Goal: Transaction & Acquisition: Download file/media

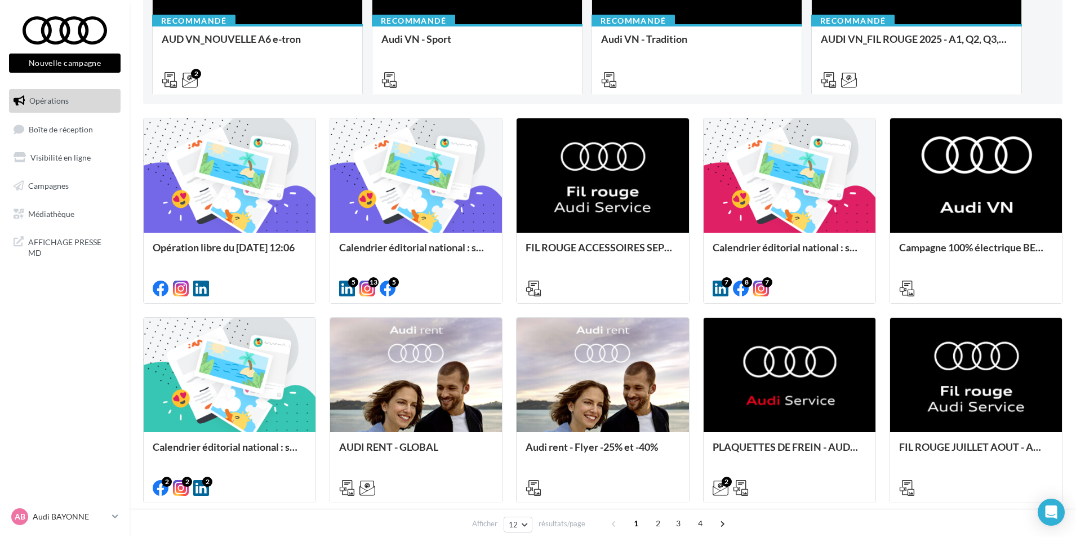
scroll to position [225, 0]
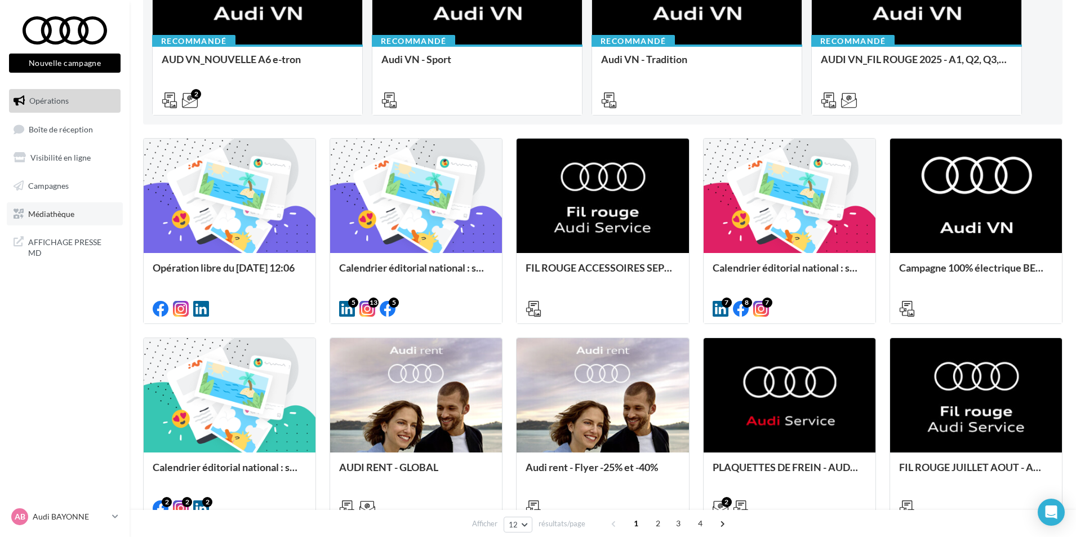
click at [51, 219] on link "Médiathèque" at bounding box center [65, 214] width 116 height 24
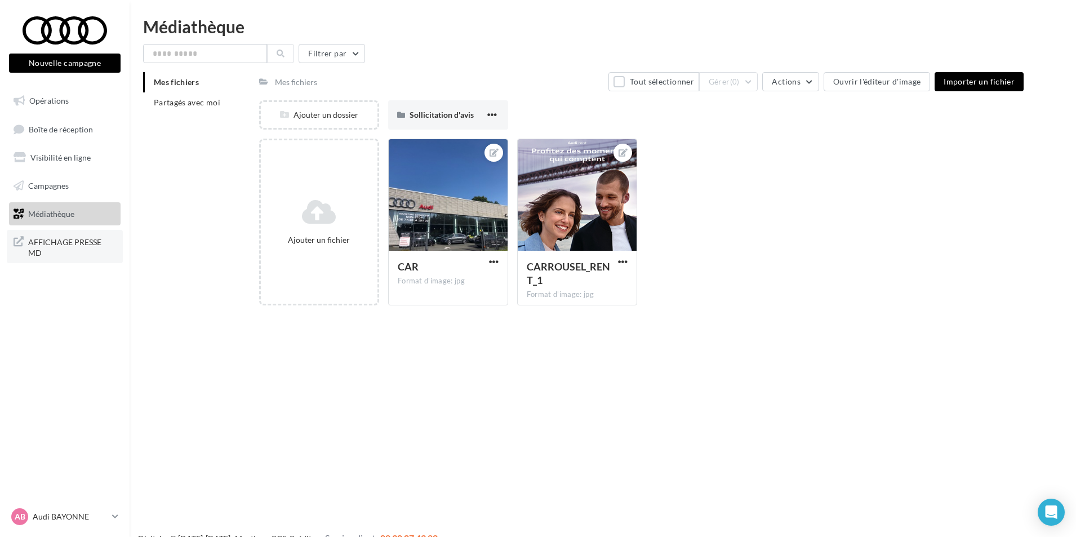
click at [55, 246] on span "AFFICHAGE PRESSE MD" at bounding box center [72, 246] width 88 height 24
click at [52, 186] on span "Campagnes" at bounding box center [48, 186] width 41 height 10
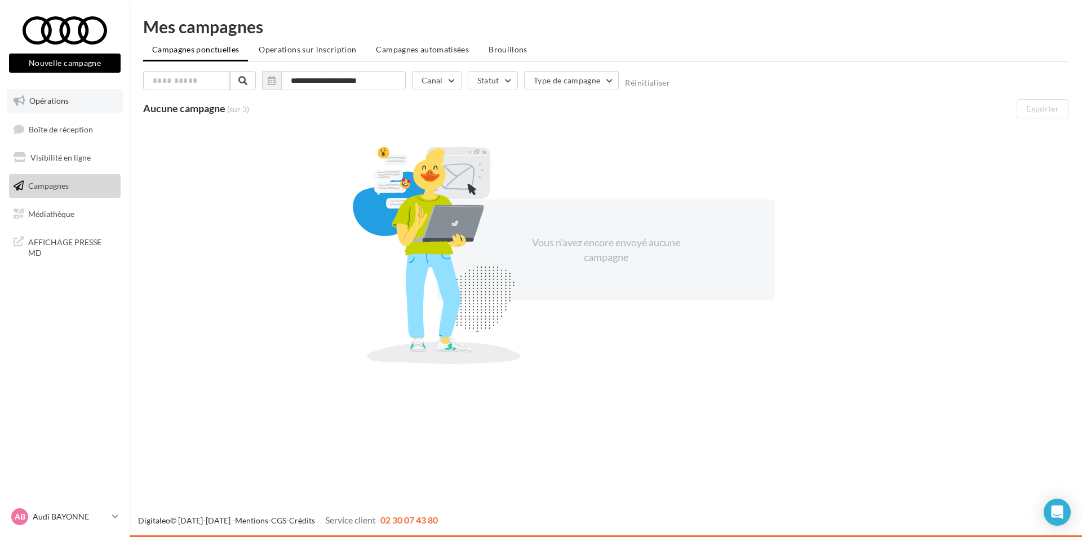
click at [62, 101] on span "Opérations" at bounding box center [48, 101] width 39 height 10
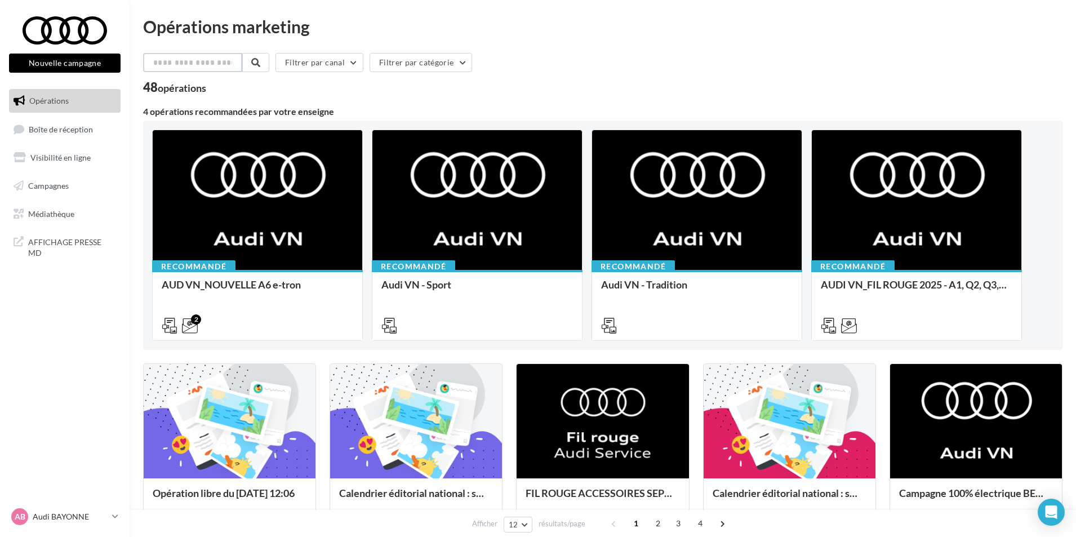
click at [190, 66] on input "text" at bounding box center [192, 62] width 99 height 19
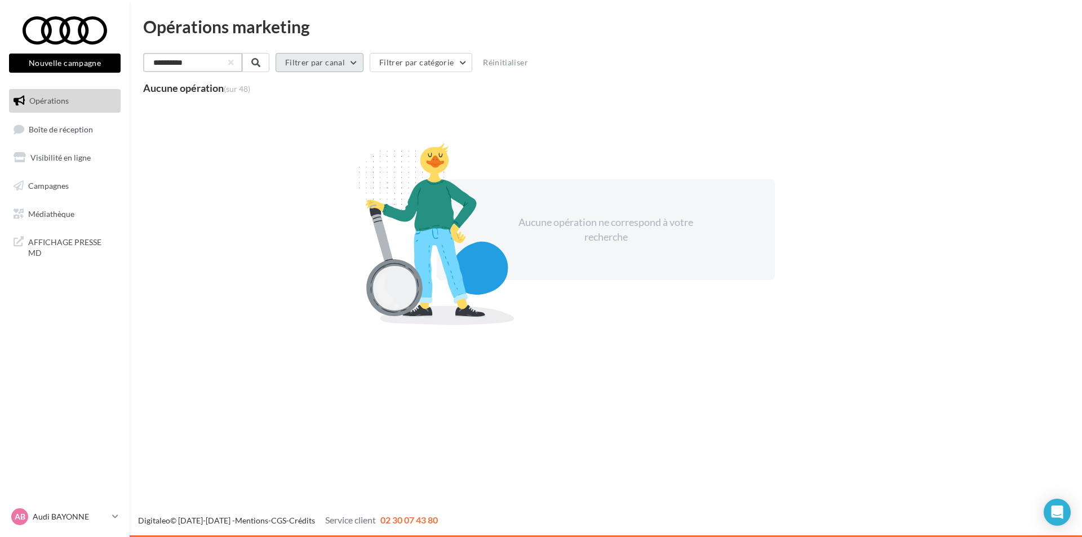
type input "**********"
click at [331, 64] on button "Filtrer par canal" at bounding box center [318, 62] width 88 height 19
click at [295, 168] on label at bounding box center [289, 164] width 11 height 11
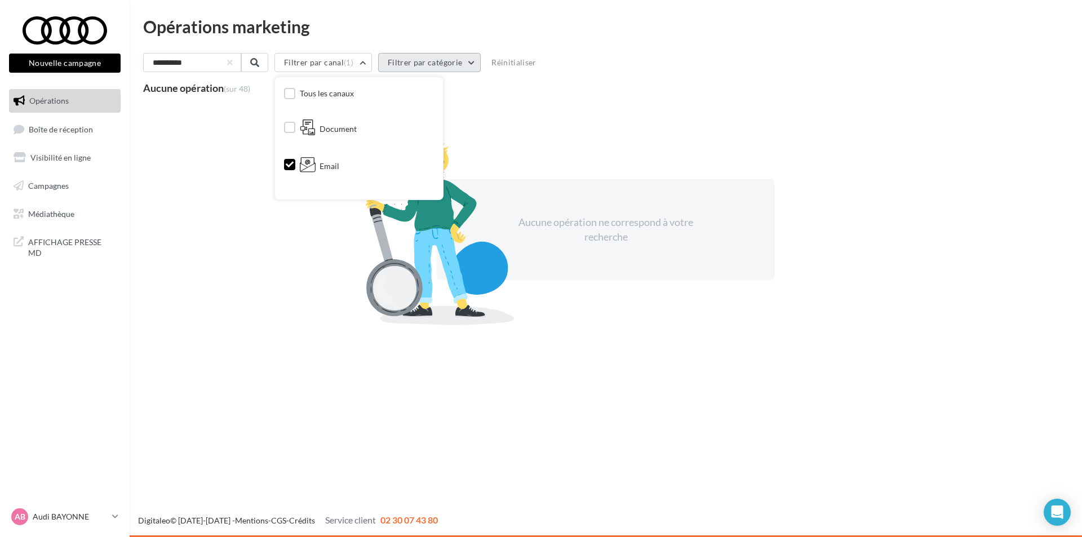
click at [474, 66] on button "Filtrer par catégorie" at bounding box center [429, 62] width 103 height 19
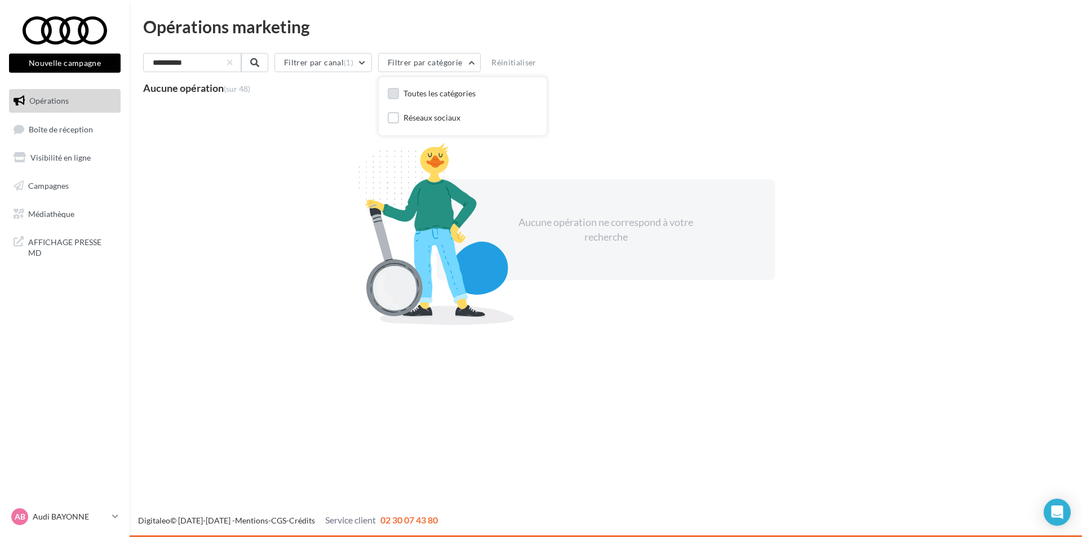
click at [399, 95] on label at bounding box center [393, 93] width 11 height 11
click at [232, 61] on button "button" at bounding box center [230, 62] width 5 height 5
click at [528, 63] on button "Réinitialiser" at bounding box center [523, 63] width 54 height 14
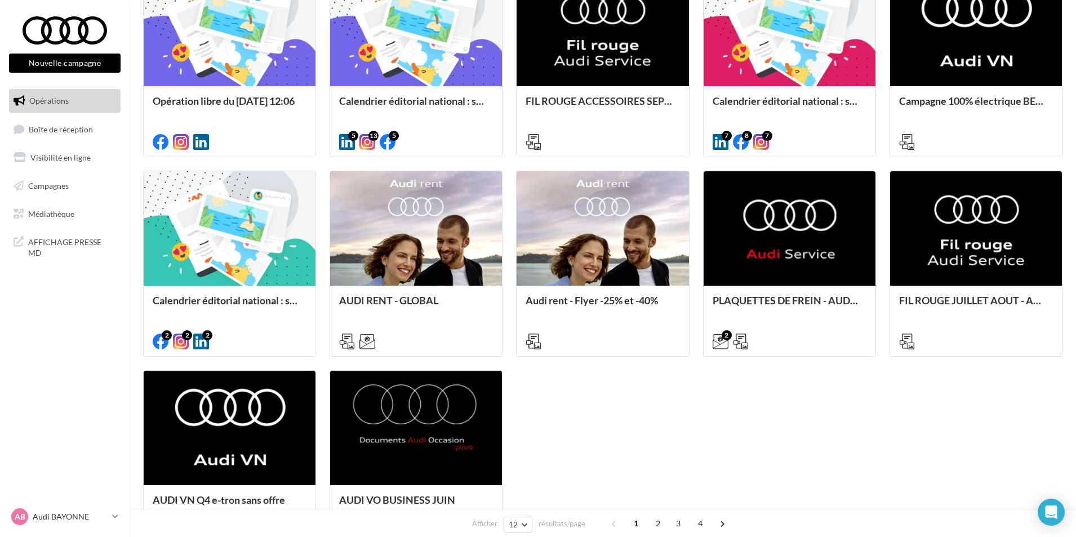
scroll to position [505, 0]
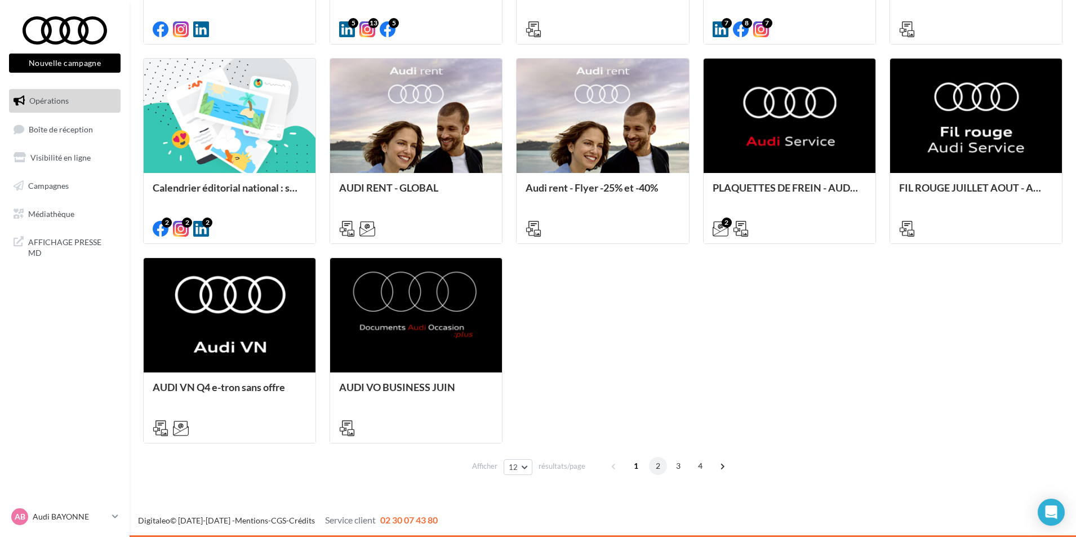
click at [656, 464] on span "2" at bounding box center [658, 466] width 18 height 18
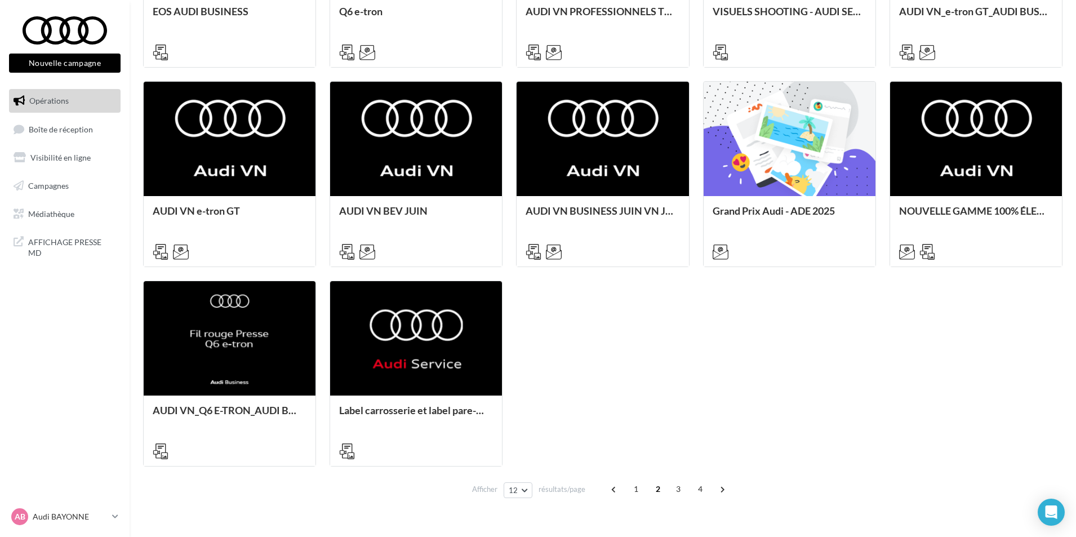
scroll to position [487, 0]
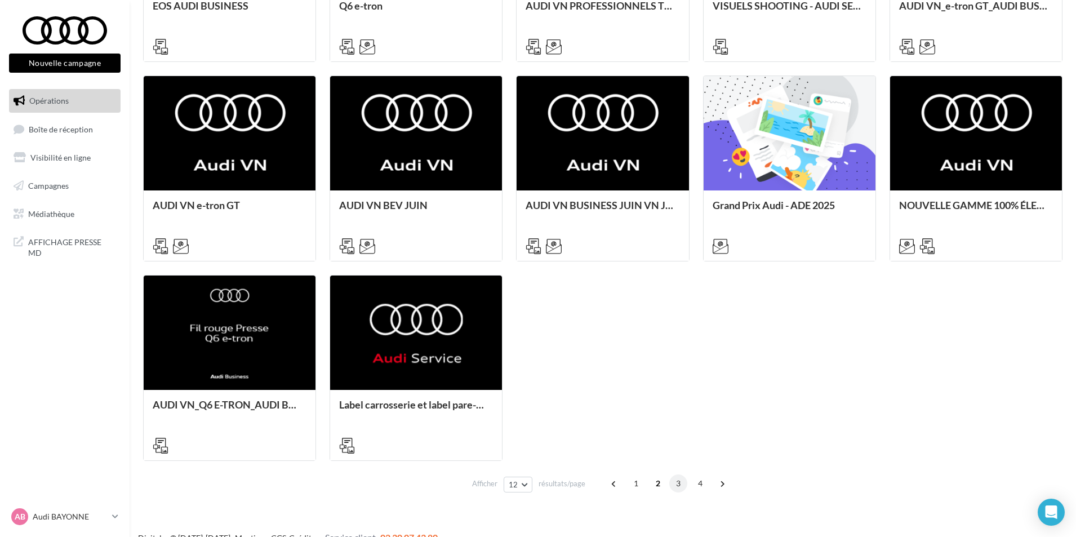
click at [680, 482] on span "3" at bounding box center [678, 483] width 18 height 18
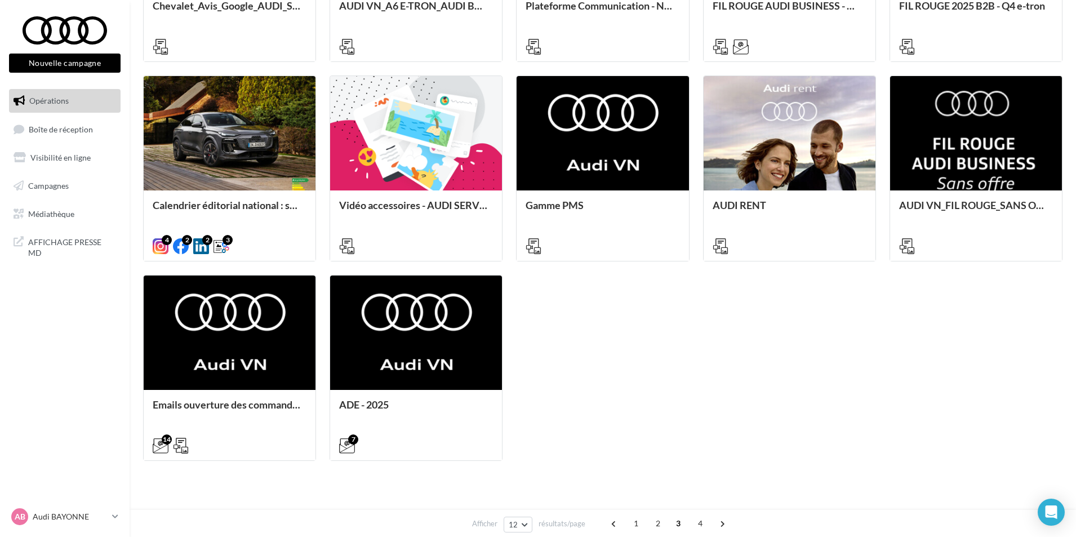
scroll to position [318, 0]
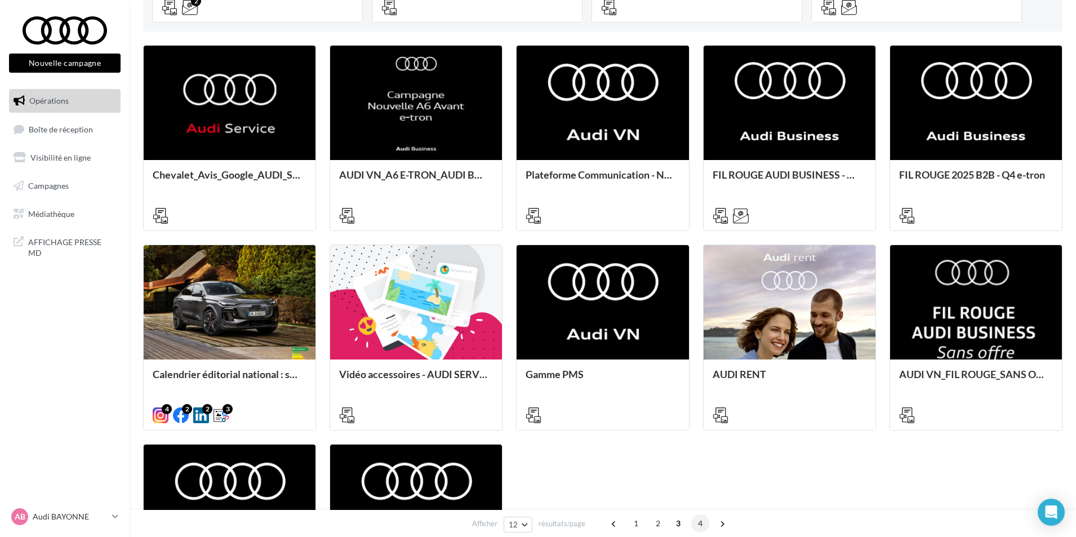
click at [699, 522] on span "4" at bounding box center [700, 523] width 18 height 18
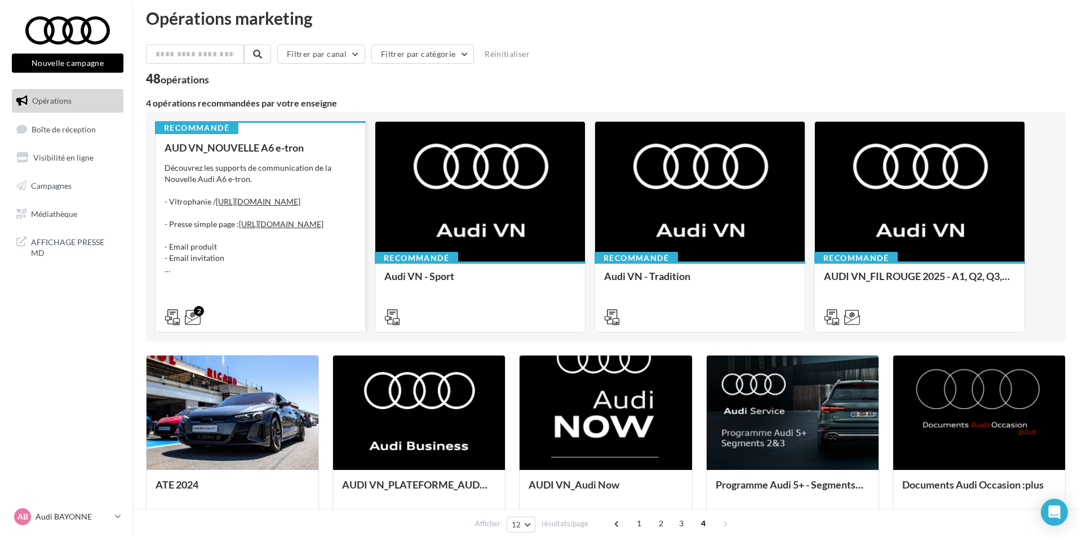
scroll to position [0, 0]
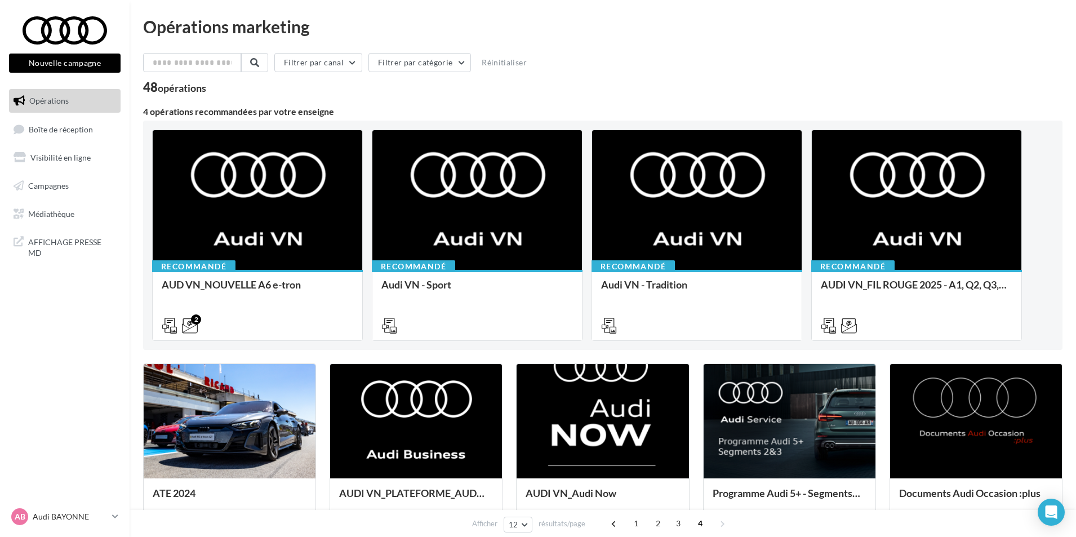
click at [192, 51] on div "Opérations marketing Filtrer par canal Filtrer par catégorie Réinitialiser 48 o…" at bounding box center [602, 401] width 919 height 767
click at [183, 65] on input "text" at bounding box center [192, 62] width 99 height 19
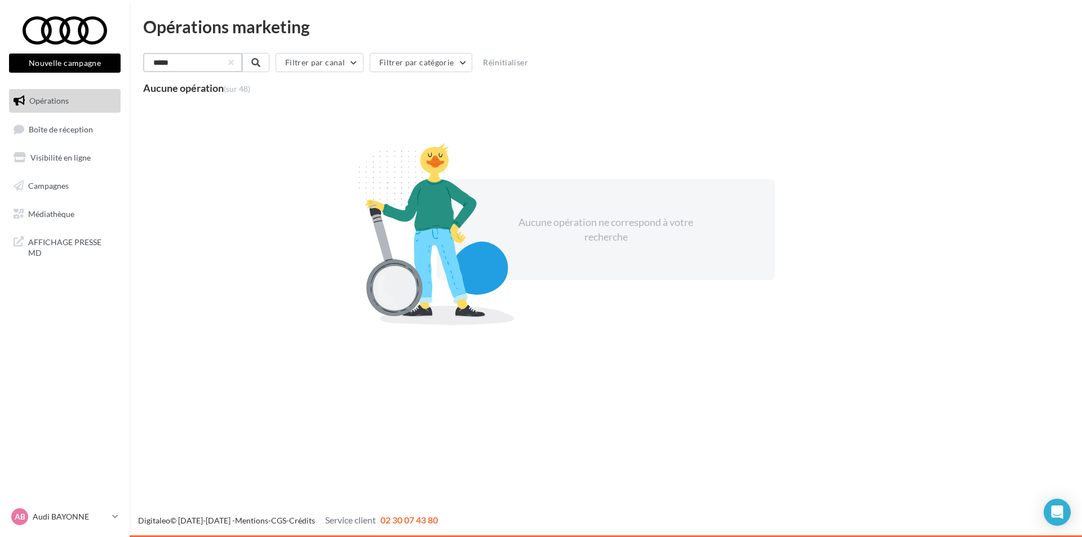
click at [213, 68] on input "*****" at bounding box center [192, 62] width 99 height 19
type input "*"
type input "*****"
click at [61, 215] on span "Médiathèque" at bounding box center [51, 213] width 46 height 10
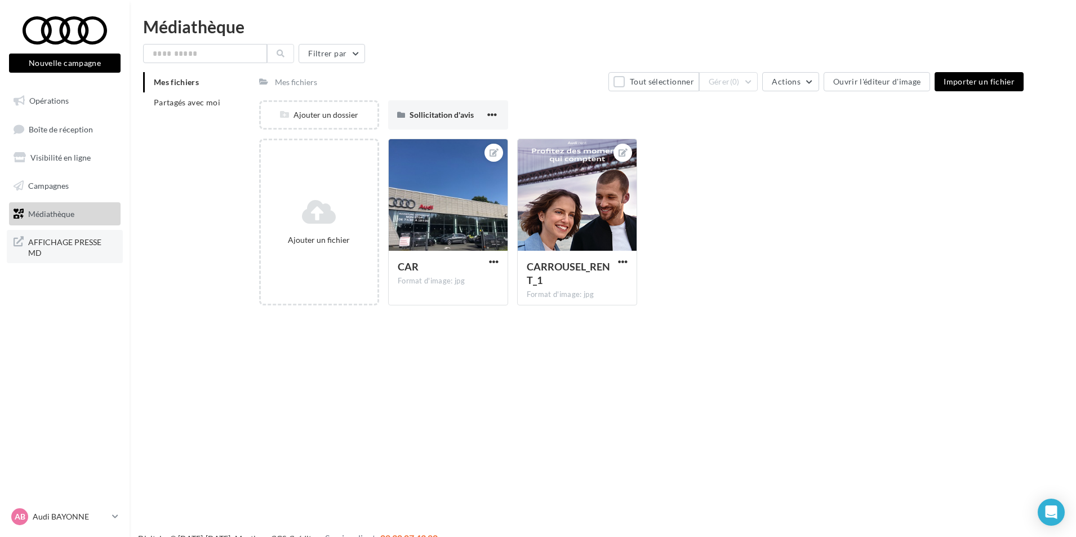
click at [55, 245] on span "AFFICHAGE PRESSE MD" at bounding box center [72, 246] width 88 height 24
click at [63, 137] on link "Boîte de réception" at bounding box center [65, 129] width 116 height 24
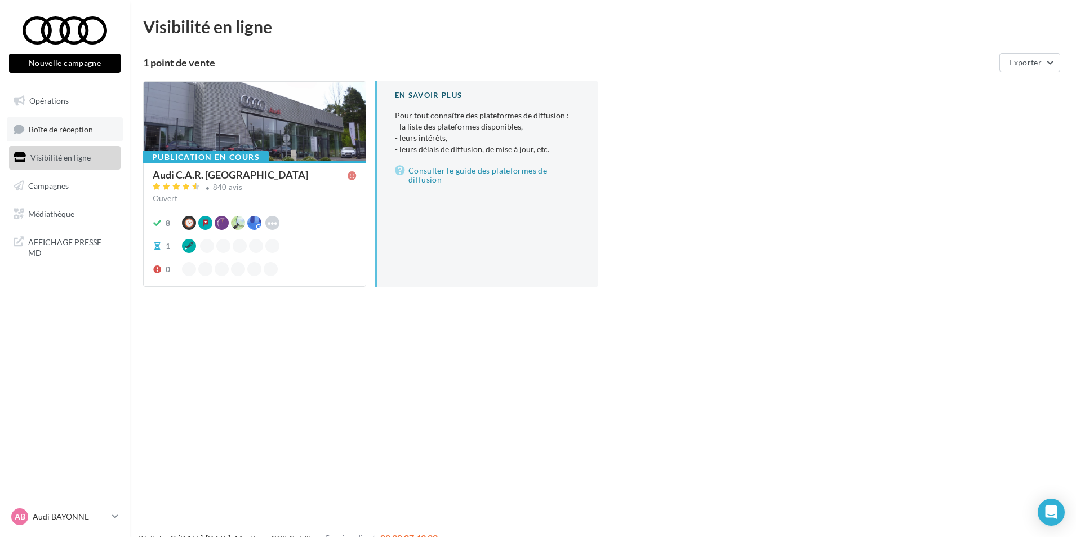
click at [67, 124] on span "Boîte de réception" at bounding box center [61, 129] width 64 height 10
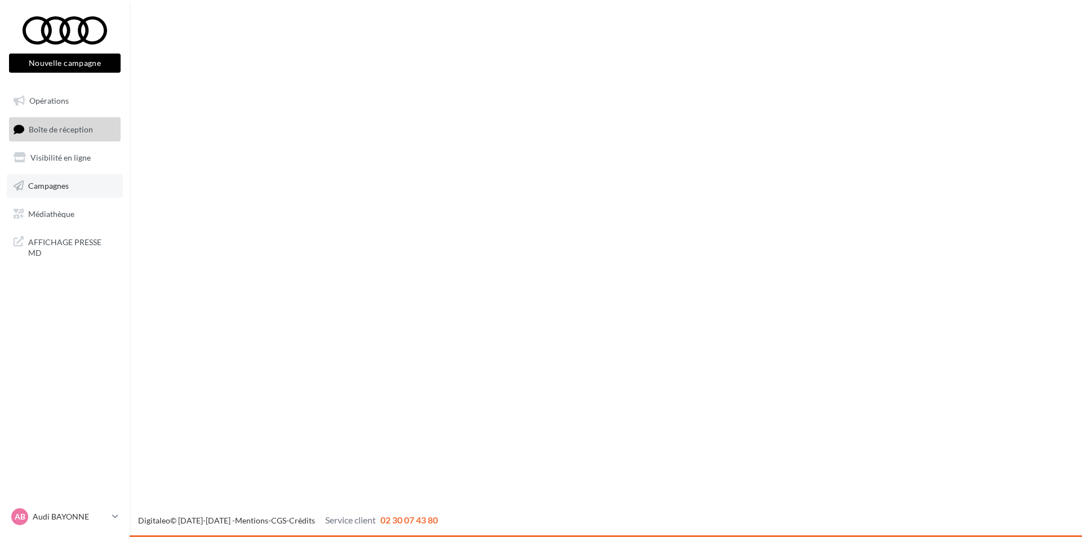
click at [39, 188] on span "Campagnes" at bounding box center [48, 186] width 41 height 10
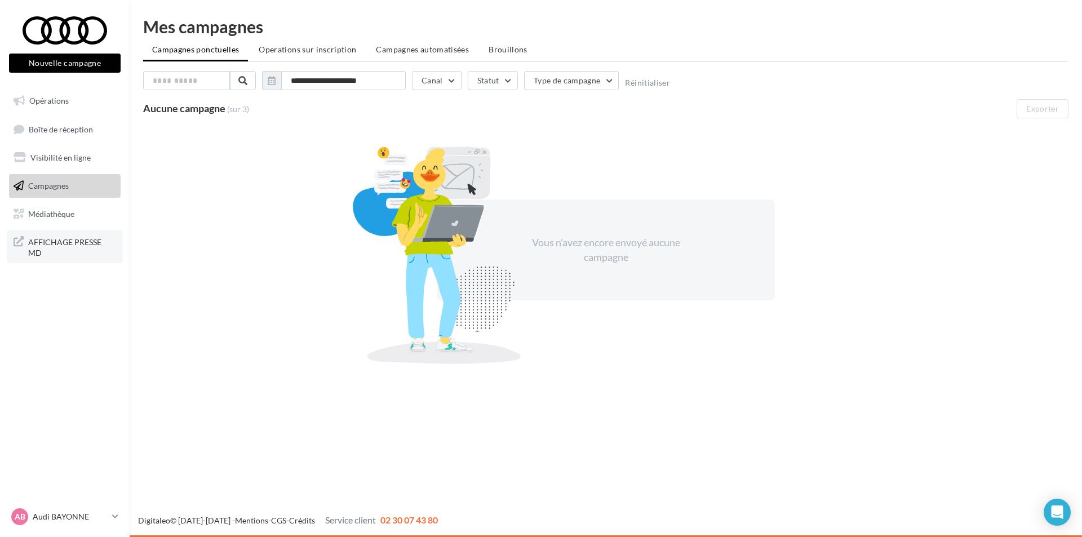
click at [42, 244] on span "AFFICHAGE PRESSE MD" at bounding box center [72, 246] width 88 height 24
click at [56, 219] on link "Médiathèque" at bounding box center [65, 214] width 116 height 24
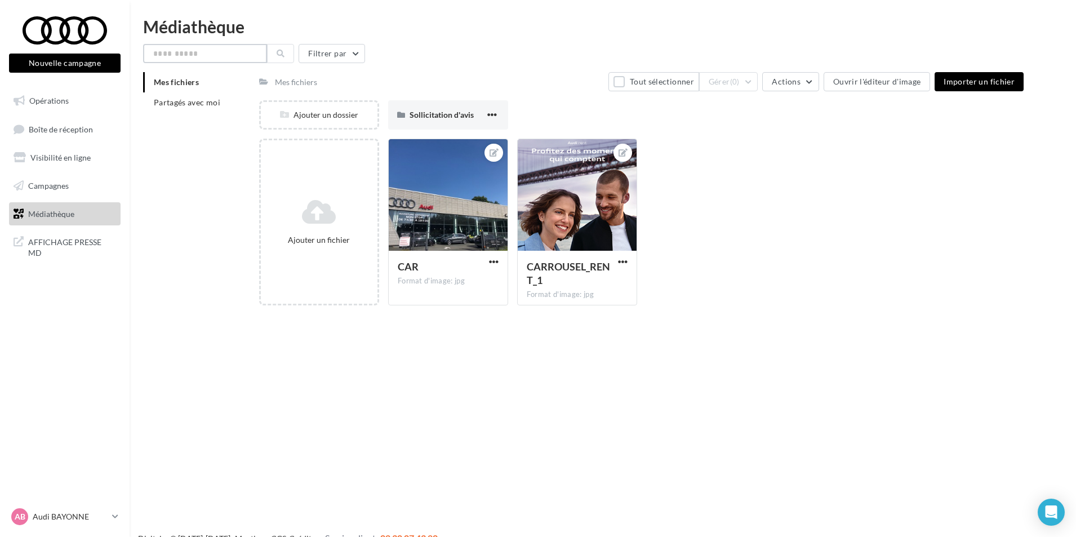
click at [198, 56] on input "text" at bounding box center [205, 53] width 124 height 19
click at [172, 105] on span "Partagés avec moi" at bounding box center [187, 102] width 66 height 10
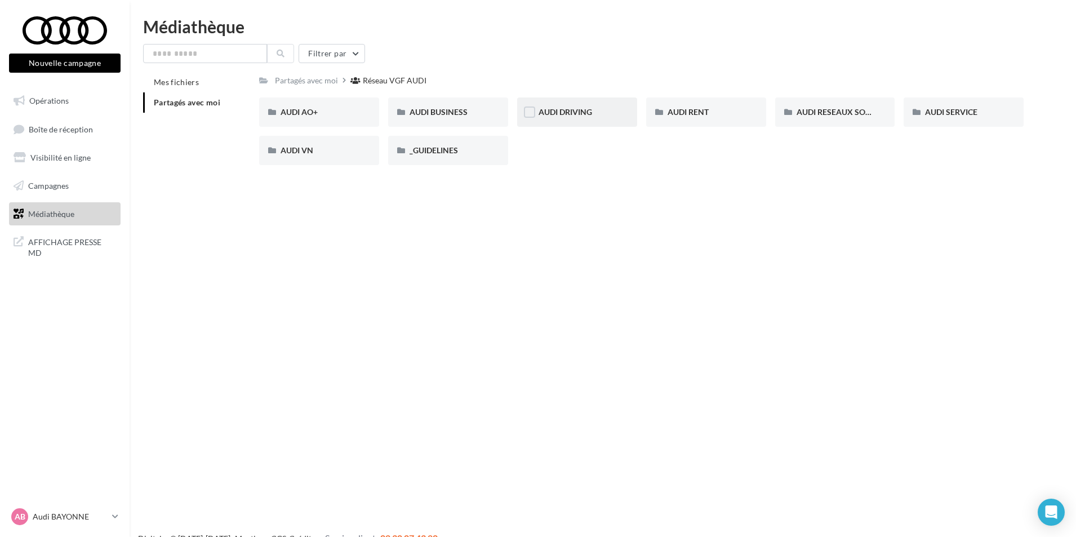
click at [600, 119] on div "AUDI DRIVING" at bounding box center [577, 111] width 120 height 29
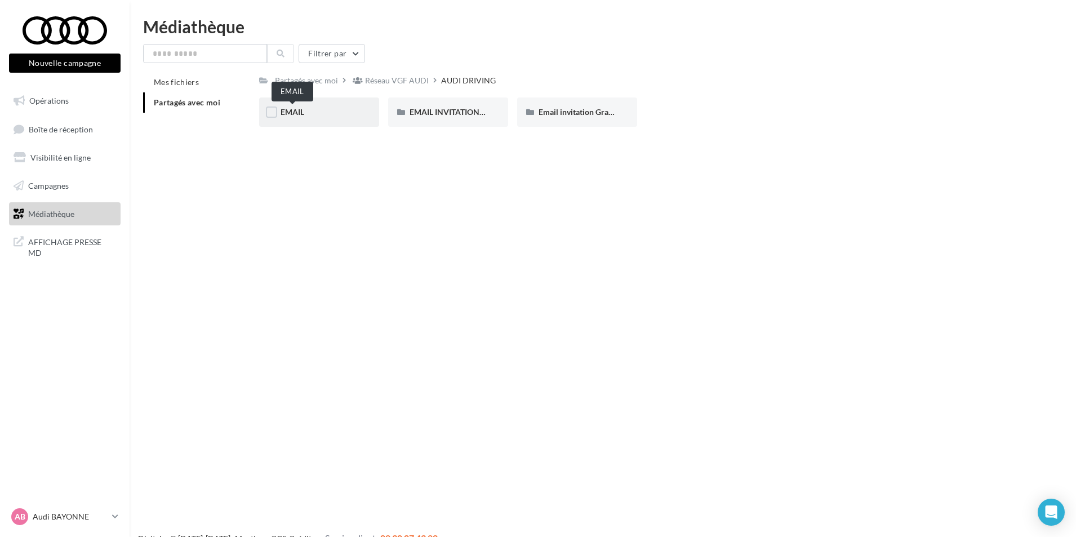
click at [289, 109] on span "EMAIL" at bounding box center [293, 112] width 24 height 10
click at [464, 115] on span "EMAIL INVITATION ATELIER AUDI" at bounding box center [471, 112] width 122 height 10
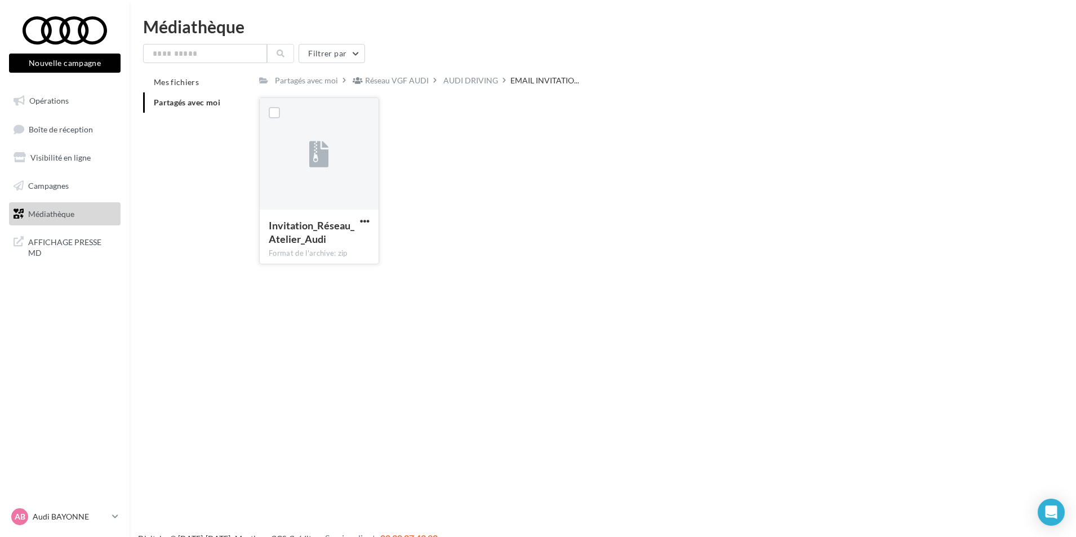
click at [319, 236] on span "Invitation_Réseau_Atelier_Audi" at bounding box center [312, 232] width 86 height 26
click at [358, 220] on button "button" at bounding box center [365, 221] width 14 height 11
click at [306, 249] on button "Télécharger" at bounding box center [315, 243] width 113 height 29
click at [300, 224] on span "Invitation_Réseau_Atelier_Audi" at bounding box center [312, 232] width 86 height 26
click at [363, 219] on span "button" at bounding box center [365, 221] width 10 height 10
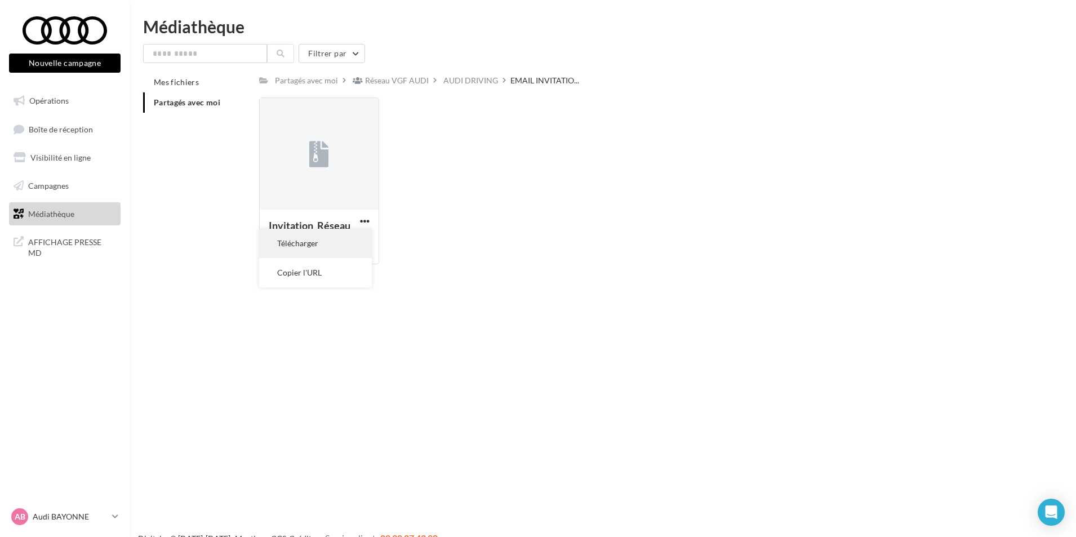
click at [299, 246] on button "Télécharger" at bounding box center [315, 243] width 113 height 29
click at [370, 224] on button "button" at bounding box center [365, 221] width 14 height 11
click at [301, 278] on button "Copier l'URL" at bounding box center [315, 272] width 113 height 29
click at [369, 221] on span "button" at bounding box center [365, 221] width 10 height 10
click at [306, 245] on button "Télécharger" at bounding box center [315, 243] width 113 height 29
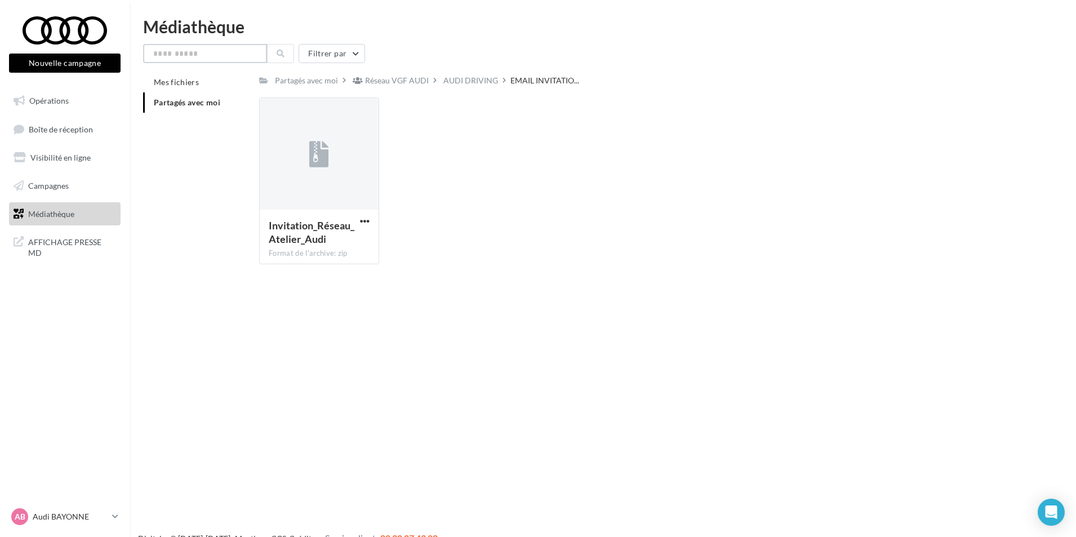
click at [233, 54] on input "text" at bounding box center [205, 53] width 124 height 19
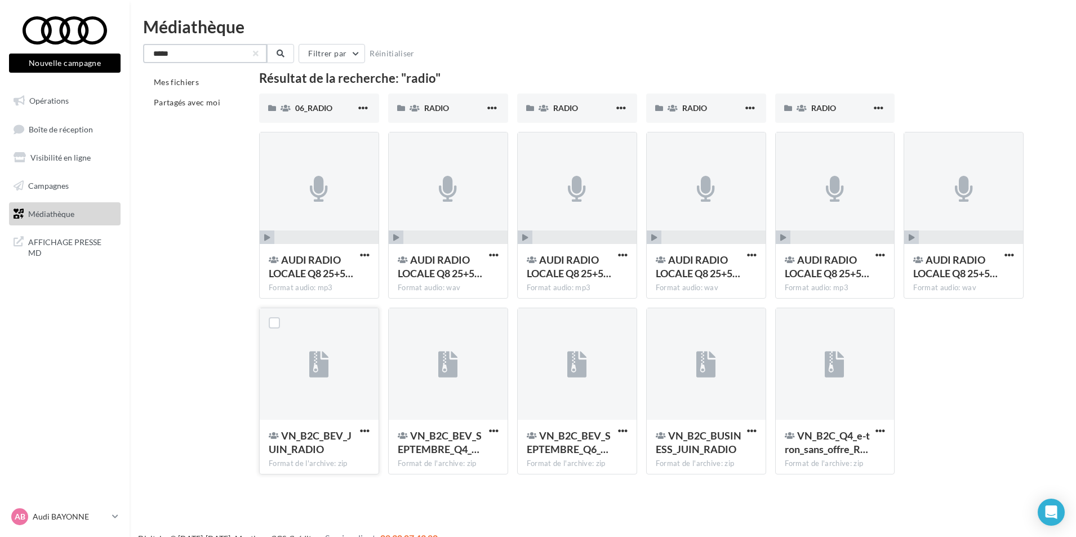
type input "*****"
click at [325, 440] on span "VN_B2C_BEV_JUIN_RADIO" at bounding box center [310, 442] width 83 height 26
click at [366, 429] on span "button" at bounding box center [365, 431] width 10 height 10
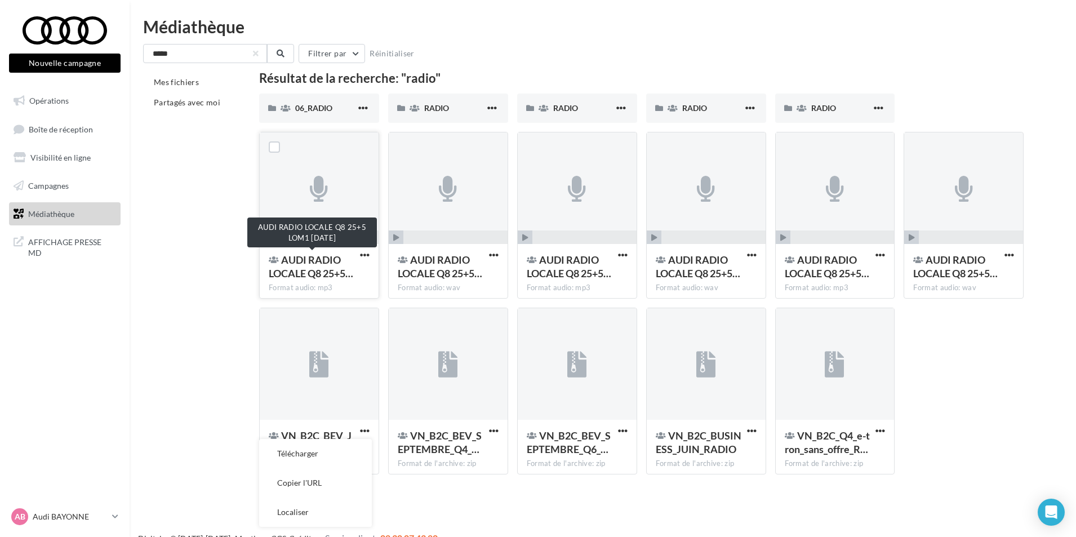
click at [331, 267] on span "AUDI RADIO LOCALE Q8 25+5…" at bounding box center [311, 266] width 84 height 26
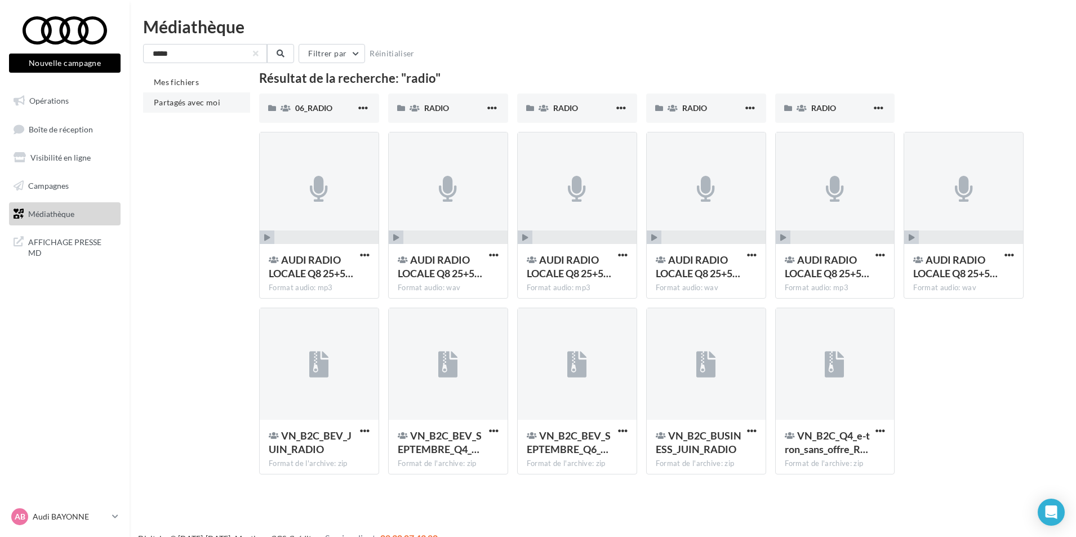
click at [180, 104] on span "Partagés avec moi" at bounding box center [187, 102] width 66 height 10
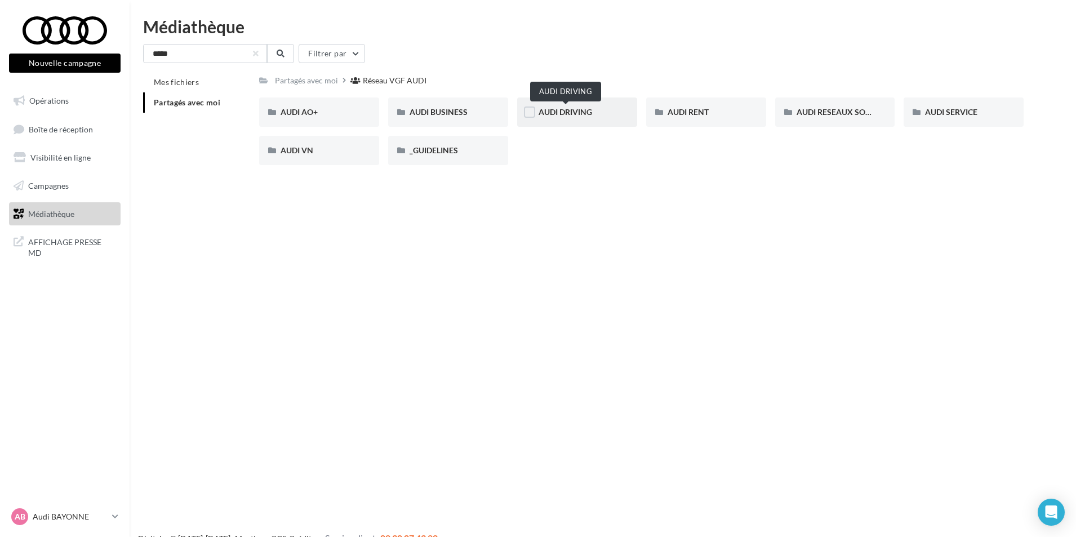
click at [560, 112] on span "AUDI DRIVING" at bounding box center [566, 112] width 54 height 10
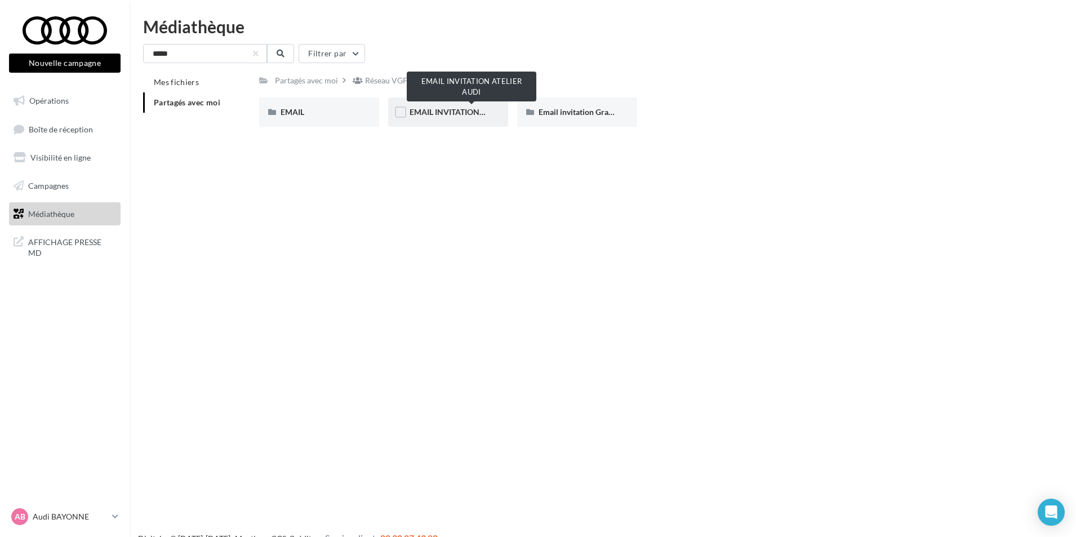
click at [467, 113] on span "EMAIL INVITATION ATELIER AUDI" at bounding box center [471, 112] width 122 height 10
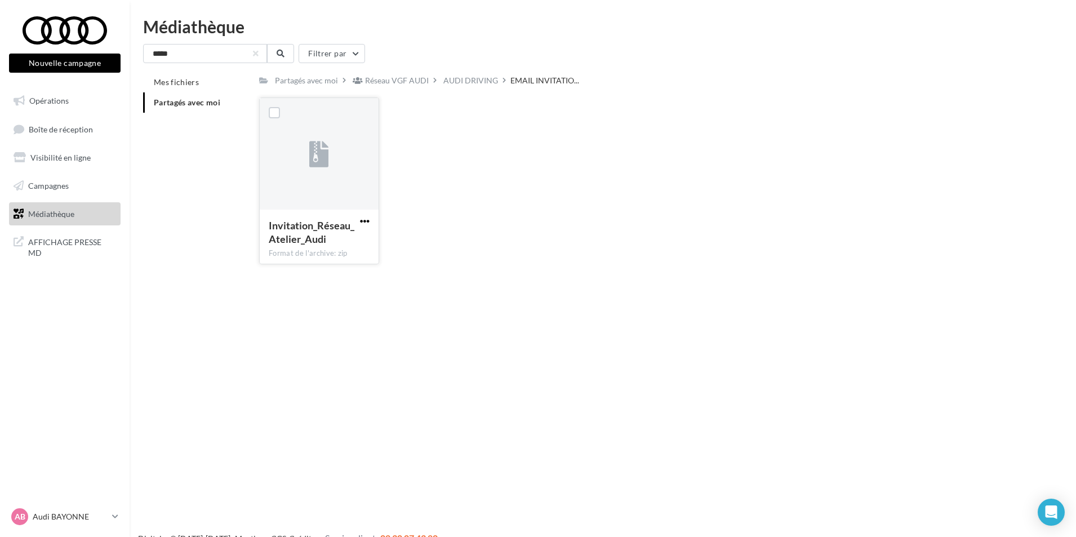
click at [367, 222] on span "button" at bounding box center [365, 221] width 10 height 10
click at [294, 242] on button "Télécharger" at bounding box center [315, 243] width 113 height 29
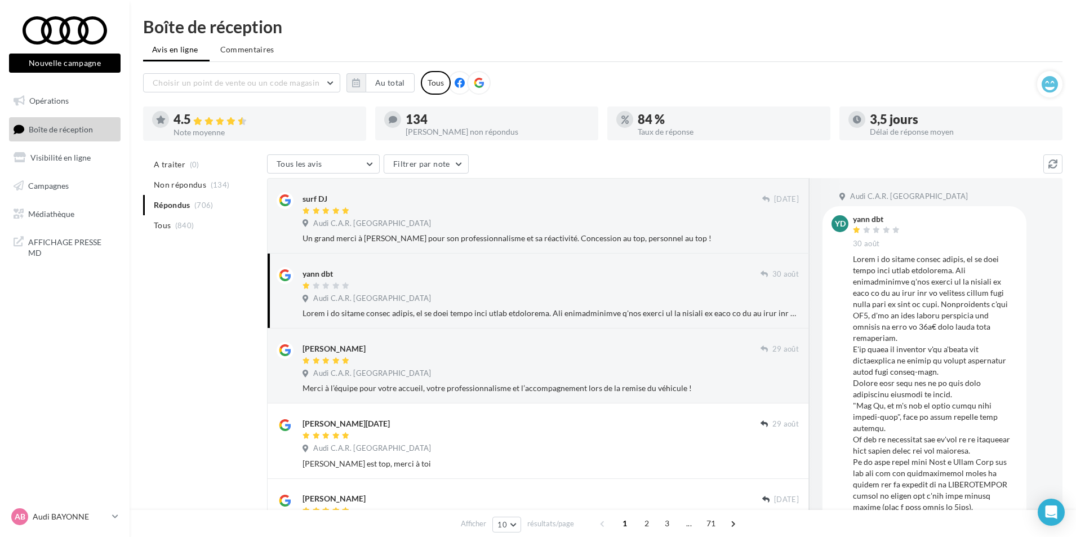
scroll to position [207, 0]
